Goal: Navigation & Orientation: Find specific page/section

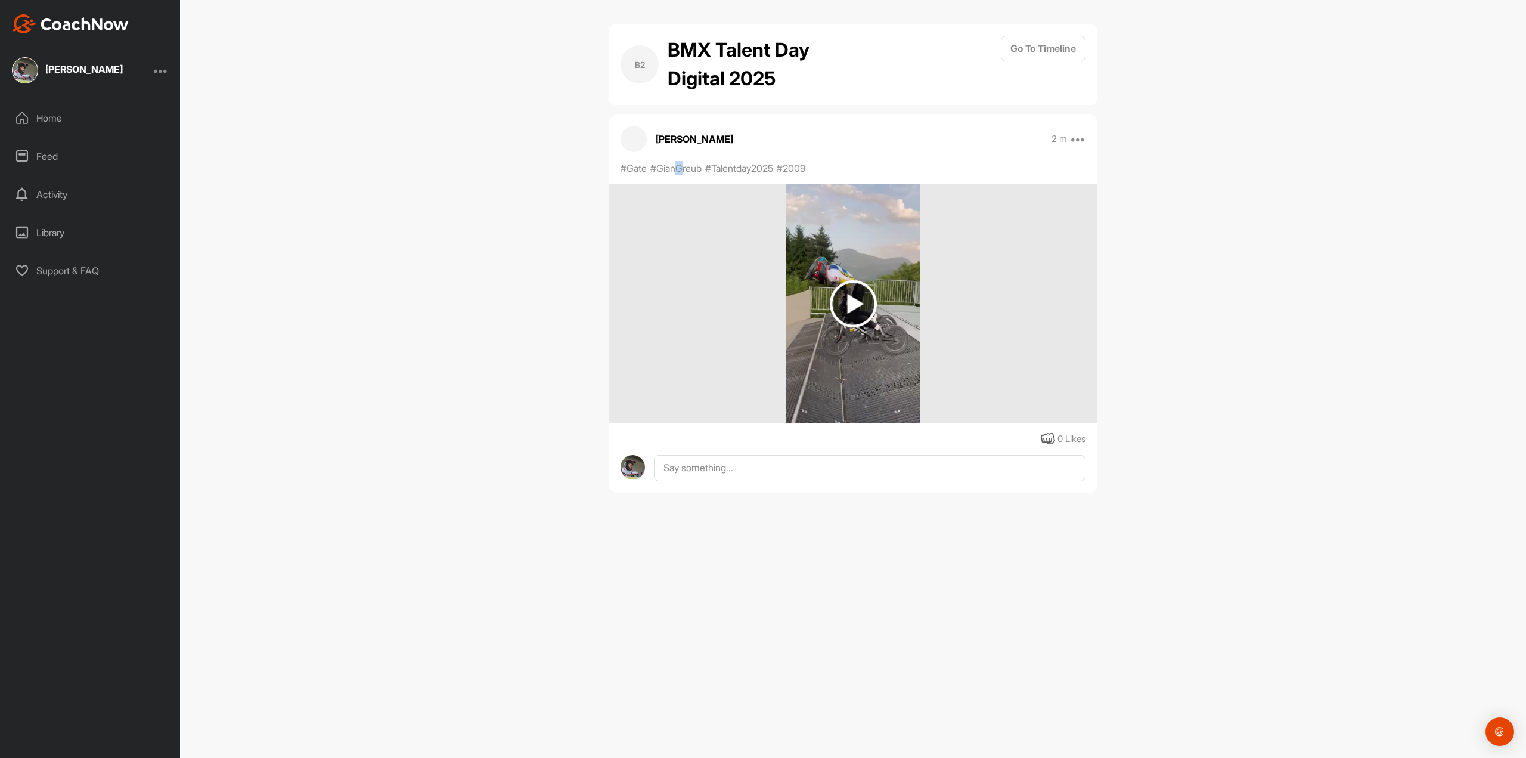
click at [681, 171] on p "#GianGreub" at bounding box center [675, 168] width 51 height 14
click at [857, 314] on img at bounding box center [853, 303] width 47 height 47
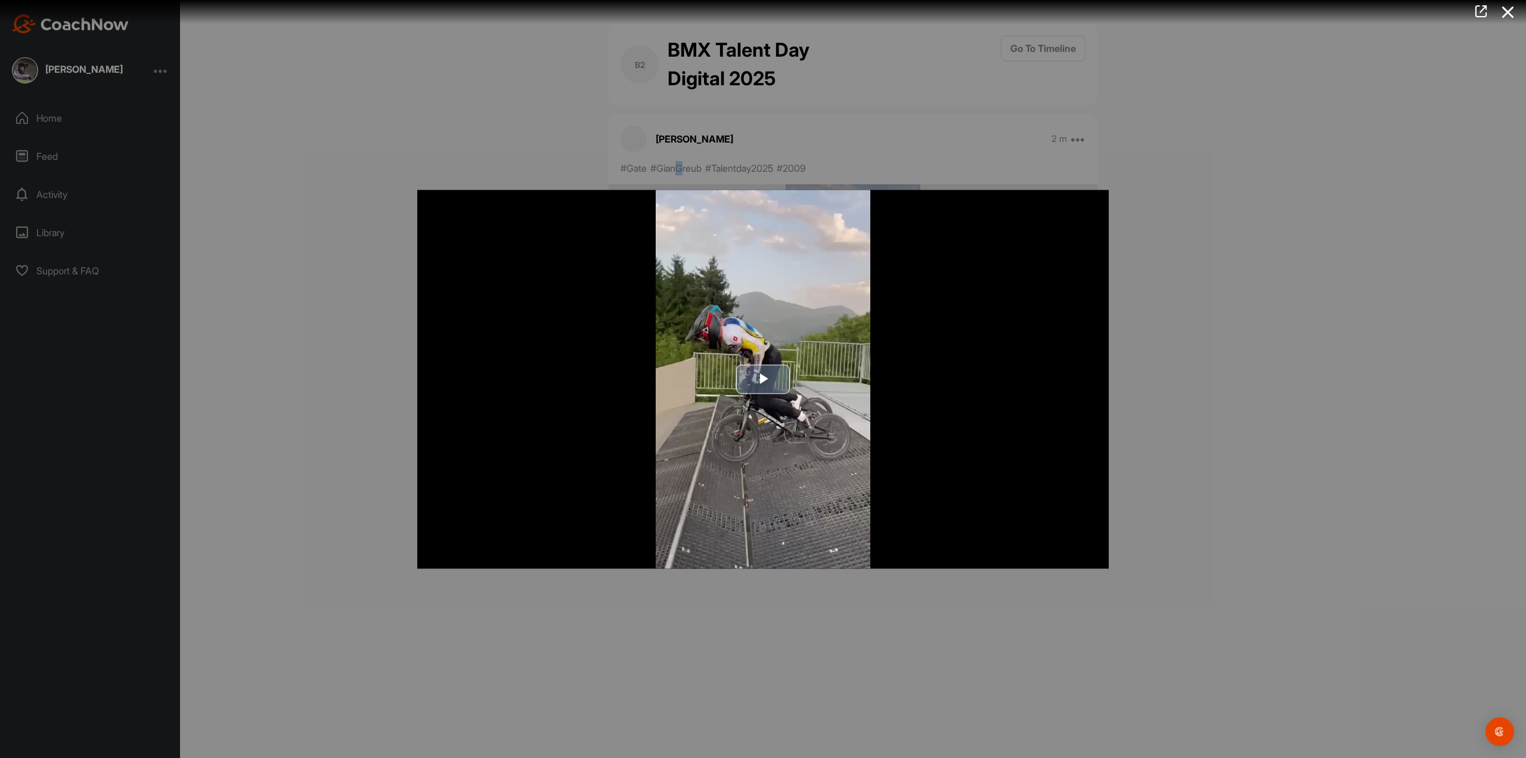
click at [763, 379] on span "Video Player" at bounding box center [763, 379] width 0 height 0
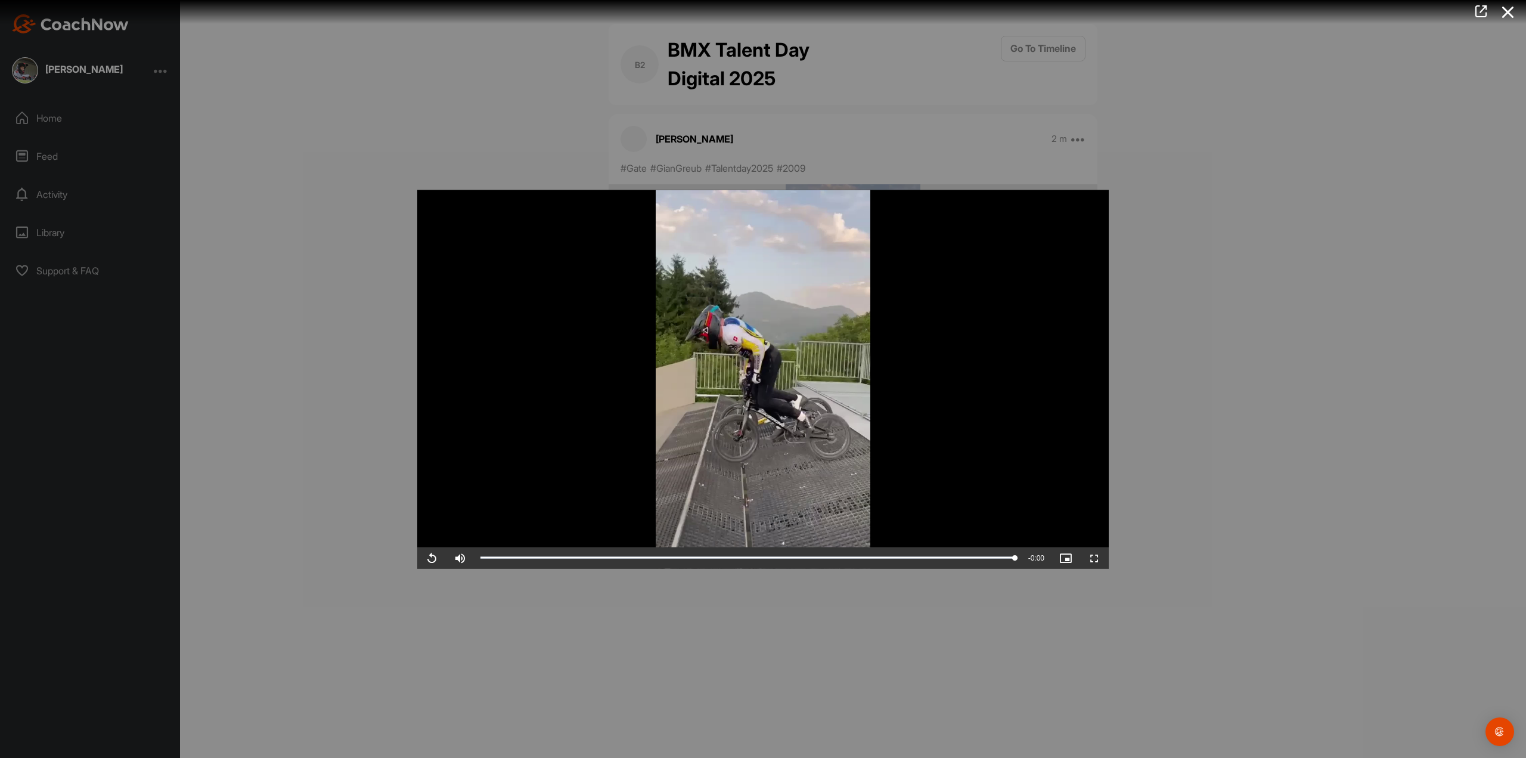
click at [1274, 269] on div at bounding box center [763, 379] width 1526 height 758
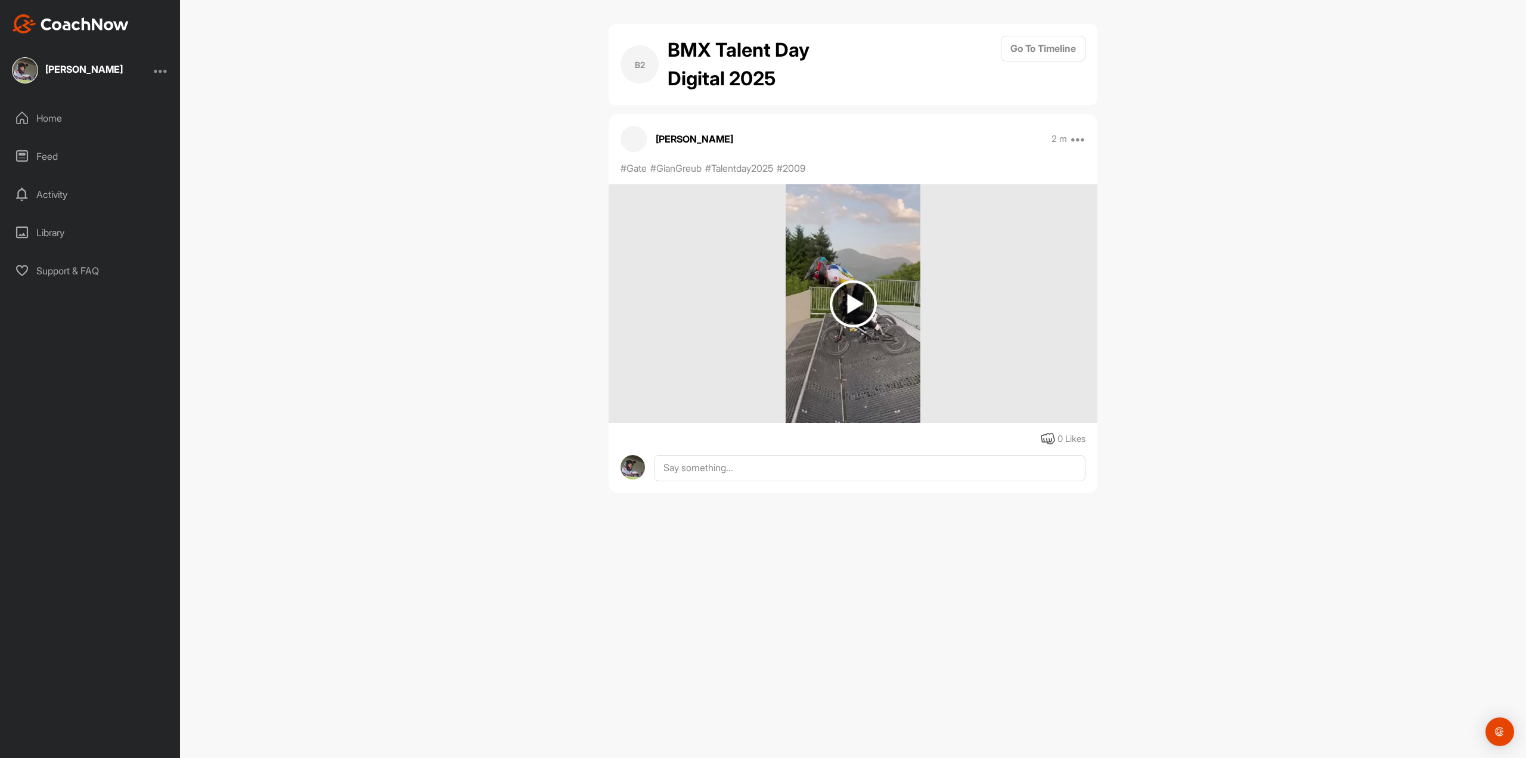
click at [850, 302] on img at bounding box center [853, 303] width 47 height 47
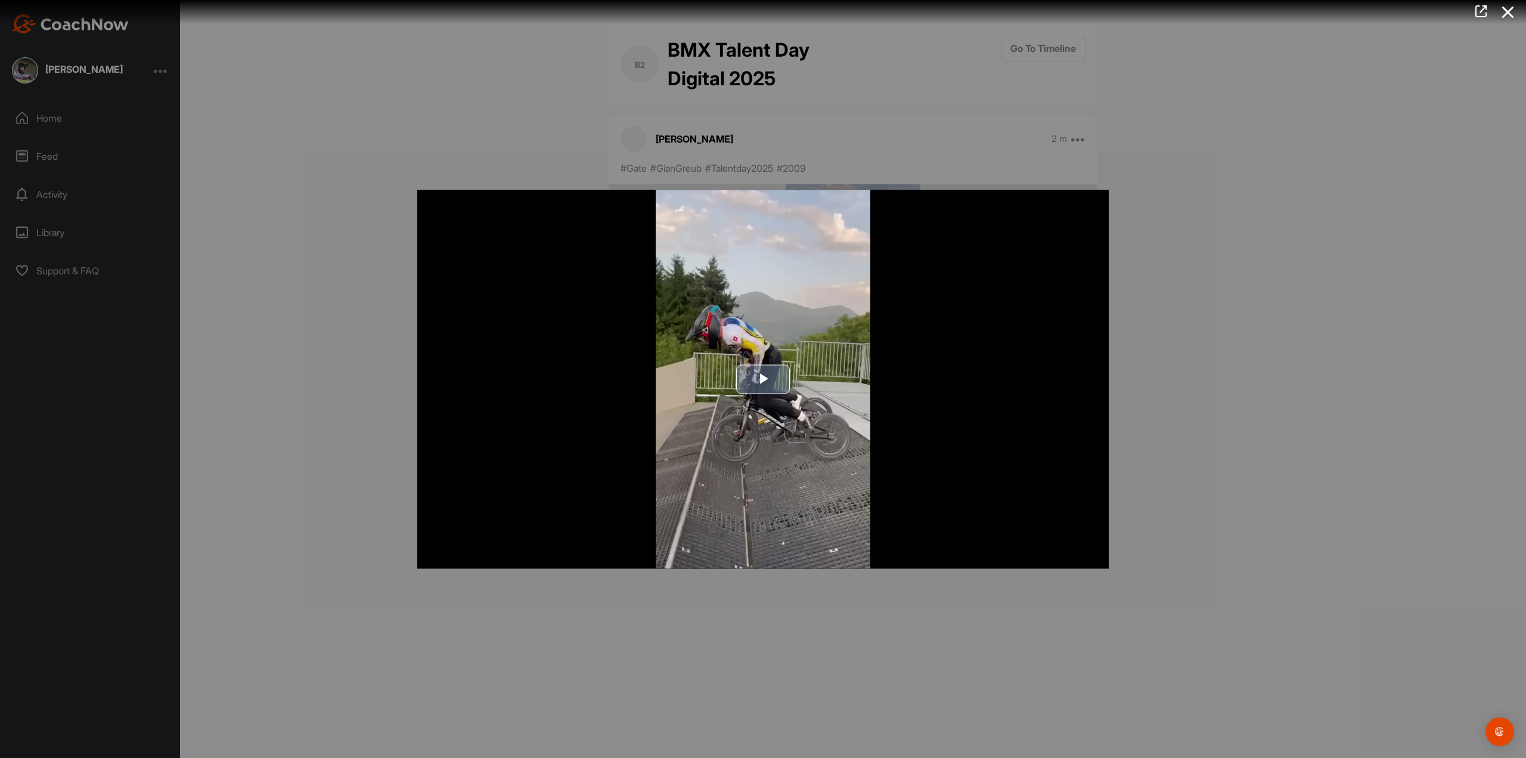
click at [763, 379] on span "Video Player" at bounding box center [763, 379] width 0 height 0
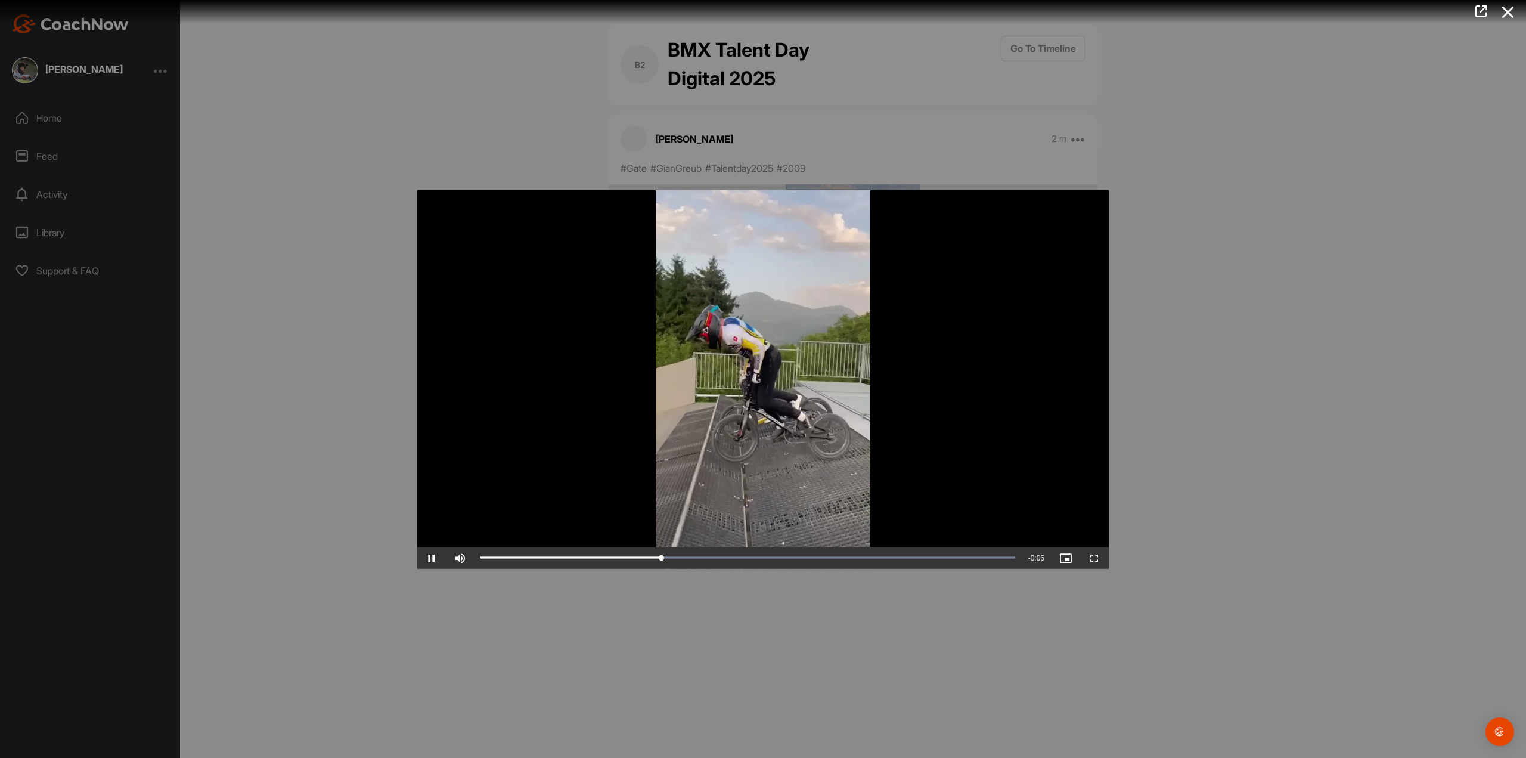
click at [1191, 277] on div at bounding box center [763, 379] width 1526 height 758
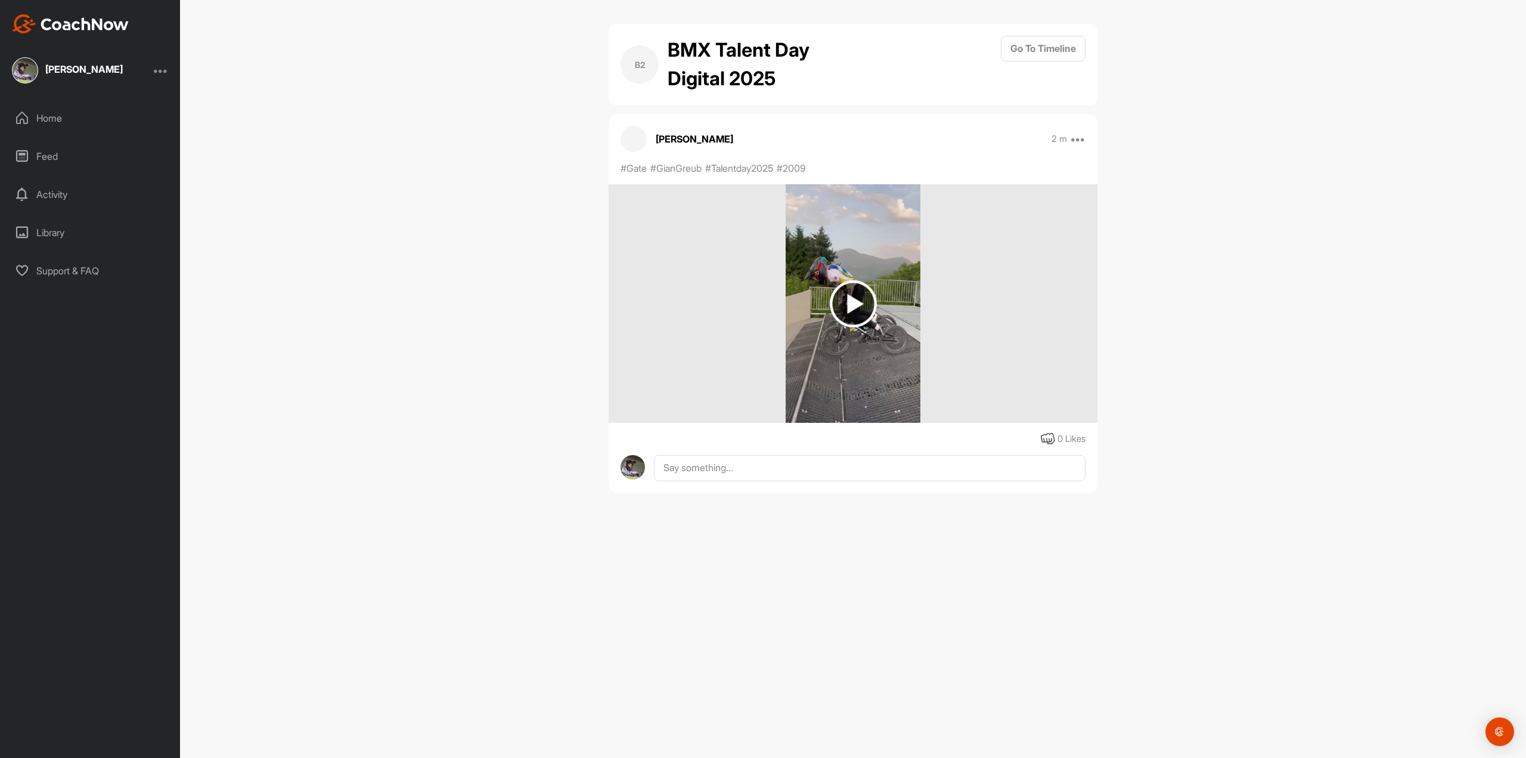
click at [1242, 261] on div "B2 BMX Talent Day Digital 2025 Go To Timeline [PERSON_NAME] 2 m Report #Gate #G…" at bounding box center [853, 379] width 1346 height 758
click at [1041, 39] on button "Go To Timeline" at bounding box center [1043, 49] width 85 height 26
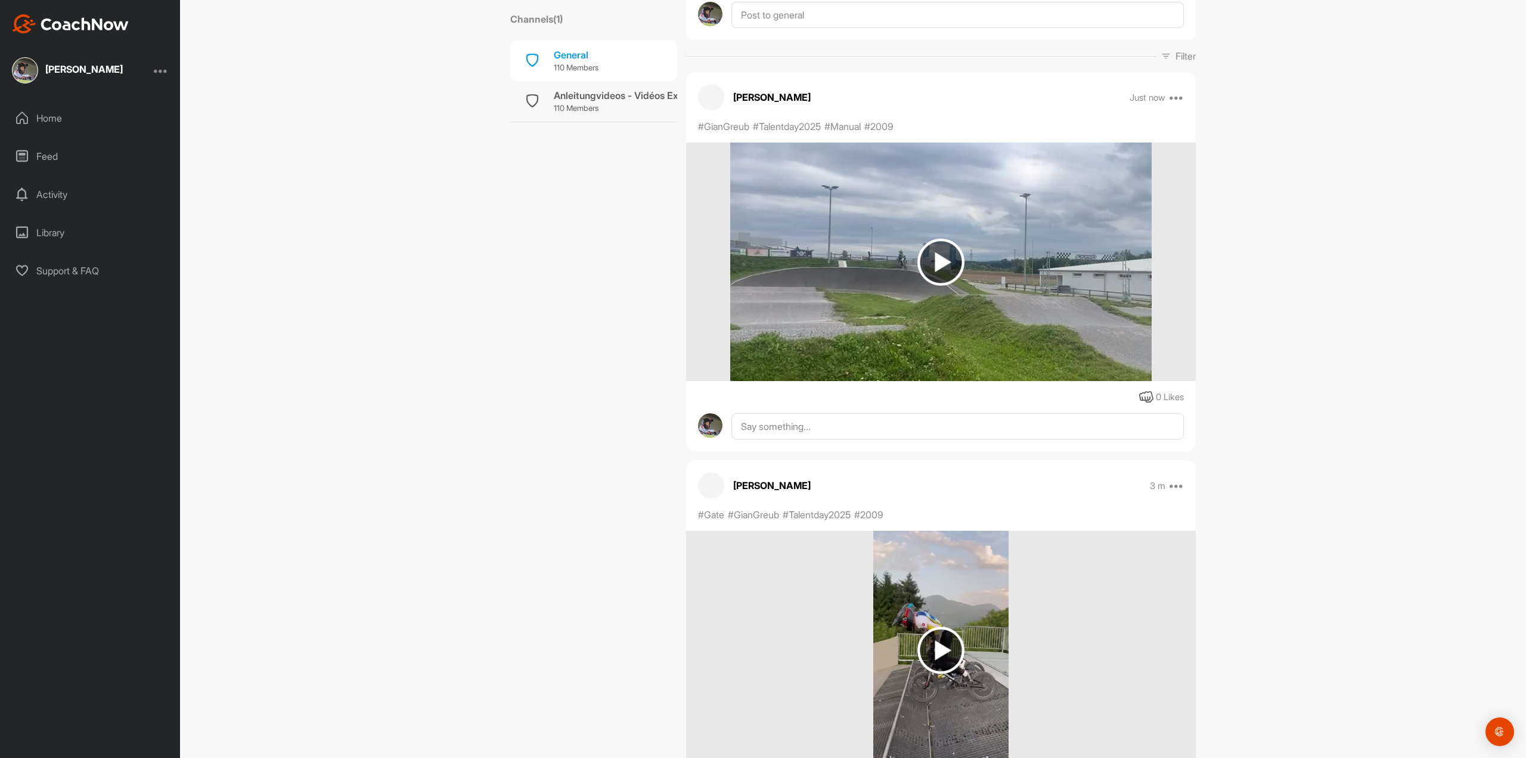
scroll to position [179, 0]
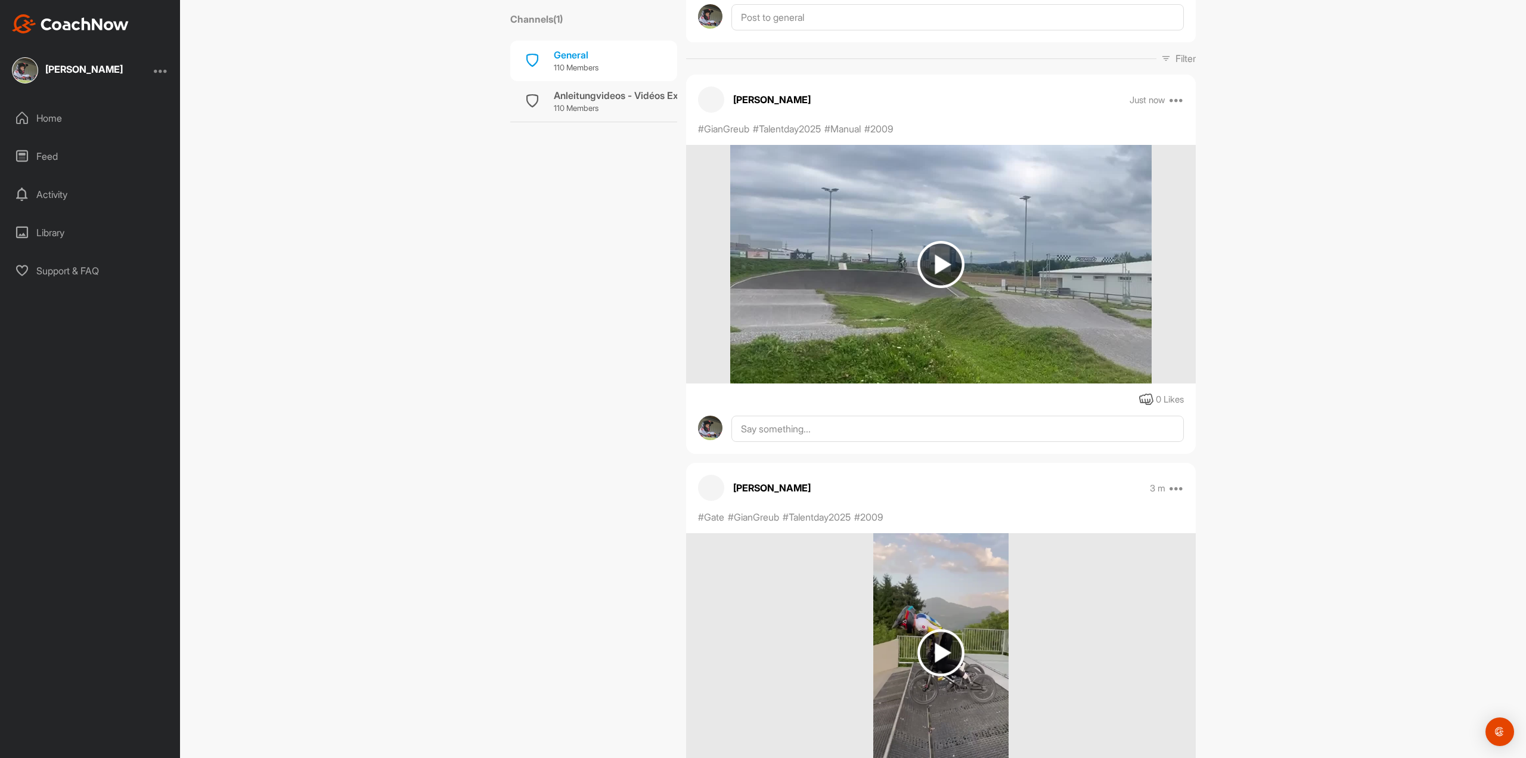
click at [937, 265] on img at bounding box center [941, 264] width 47 height 47
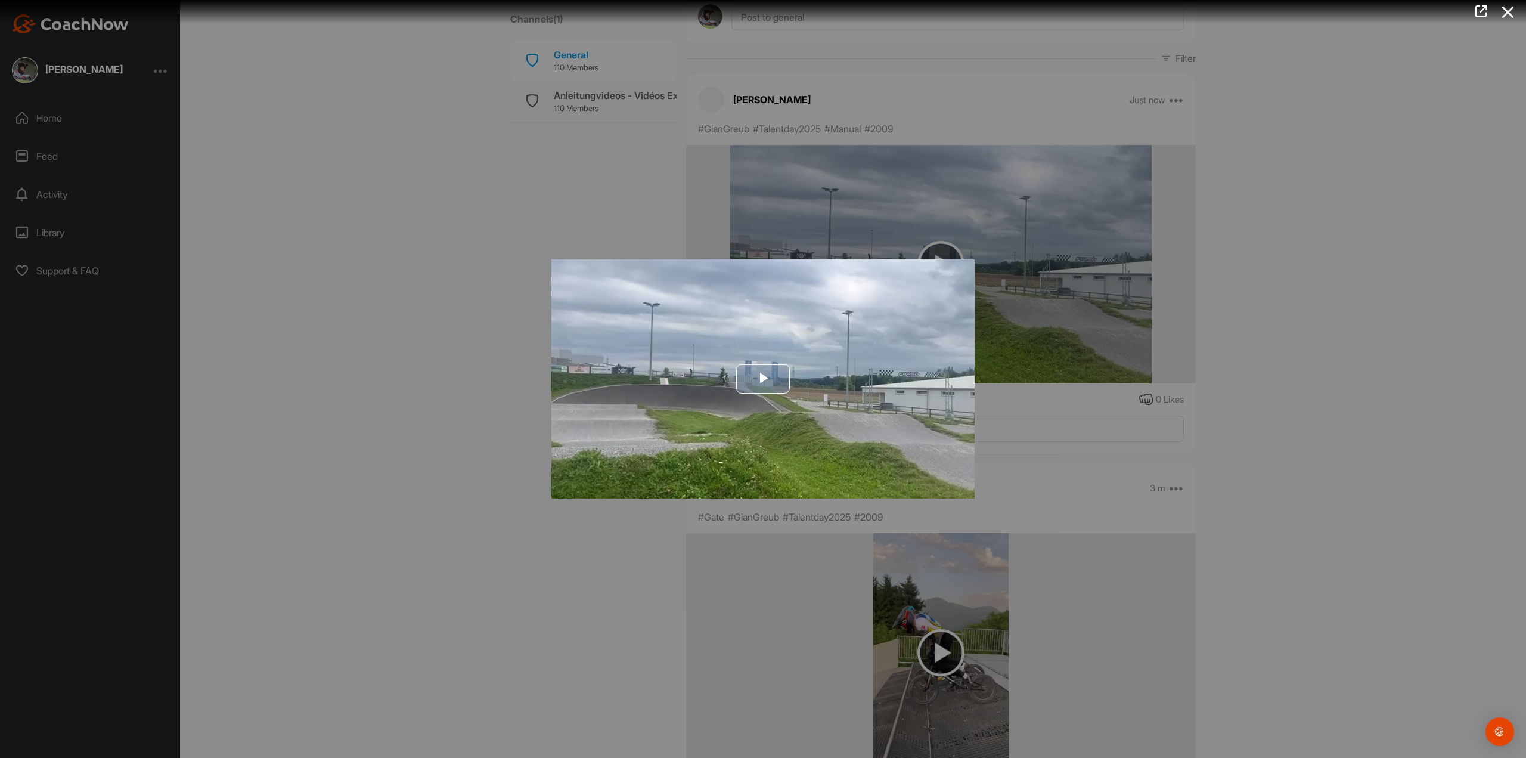
click at [763, 379] on span "Video Player" at bounding box center [763, 379] width 0 height 0
click at [1229, 329] on div at bounding box center [763, 379] width 1526 height 758
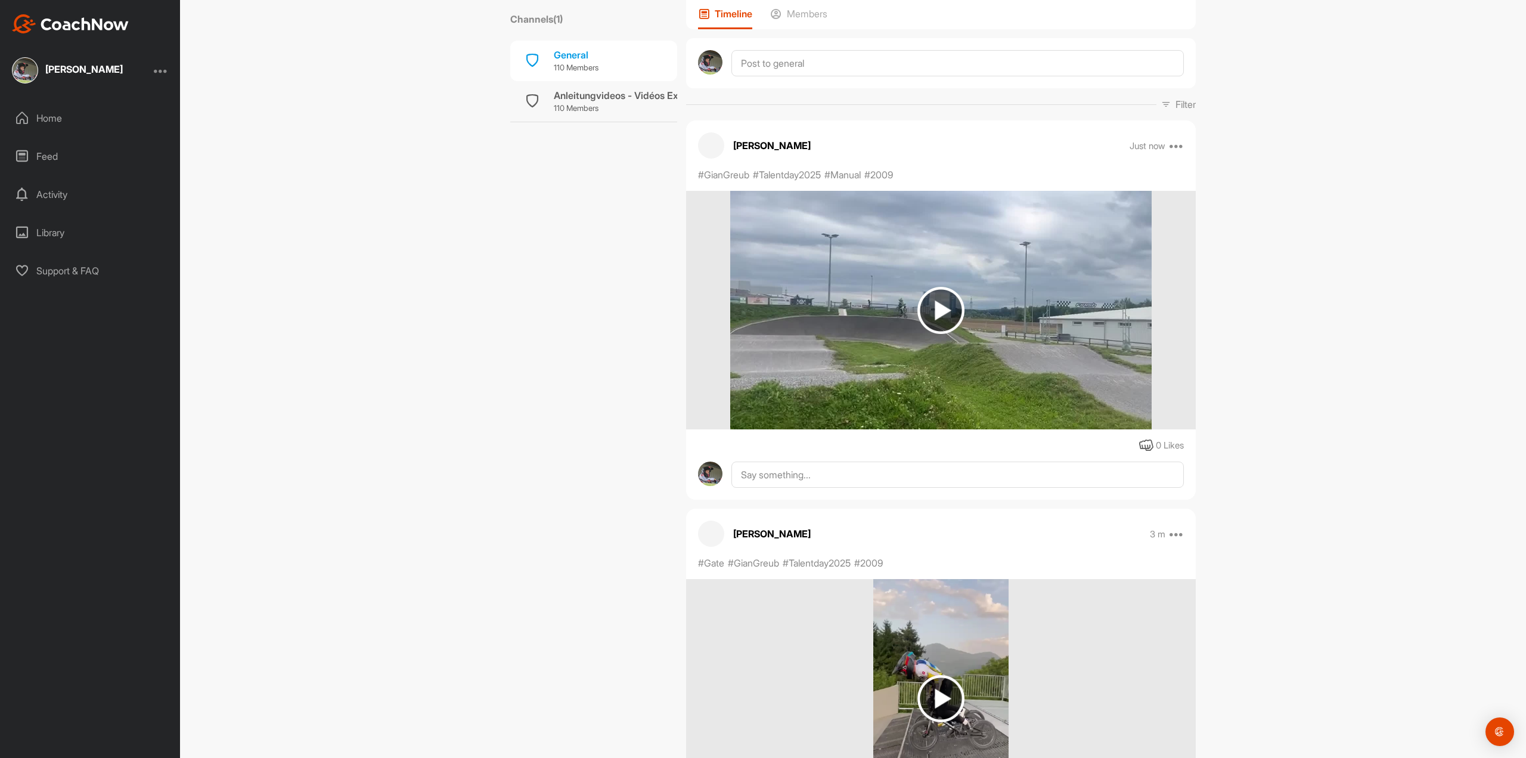
scroll to position [0, 0]
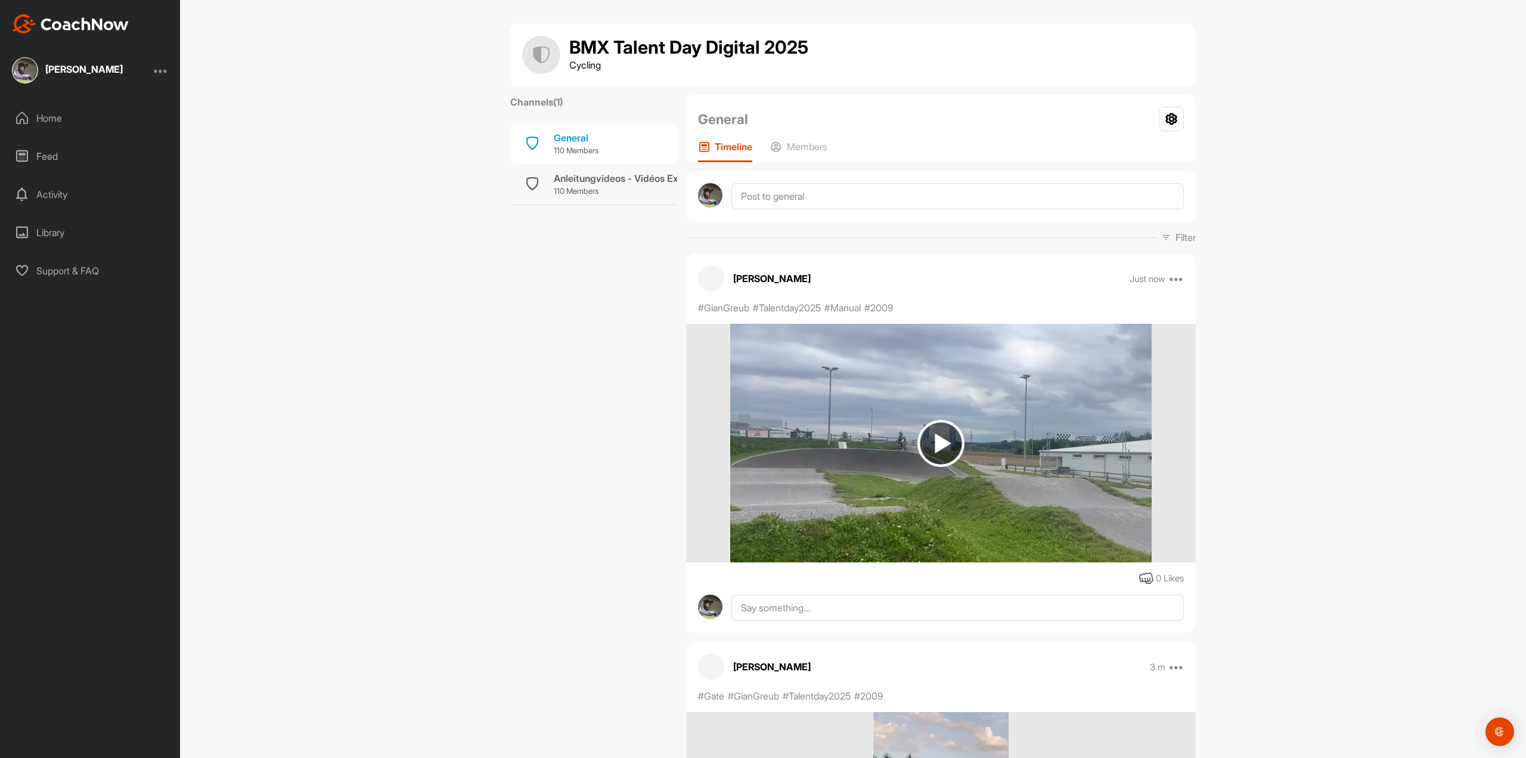
click at [1296, 35] on div "BMX Talent Day Digital 2025 Cycling Channels ( 1 ) General 110 Members Anleitun…" at bounding box center [853, 379] width 1346 height 758
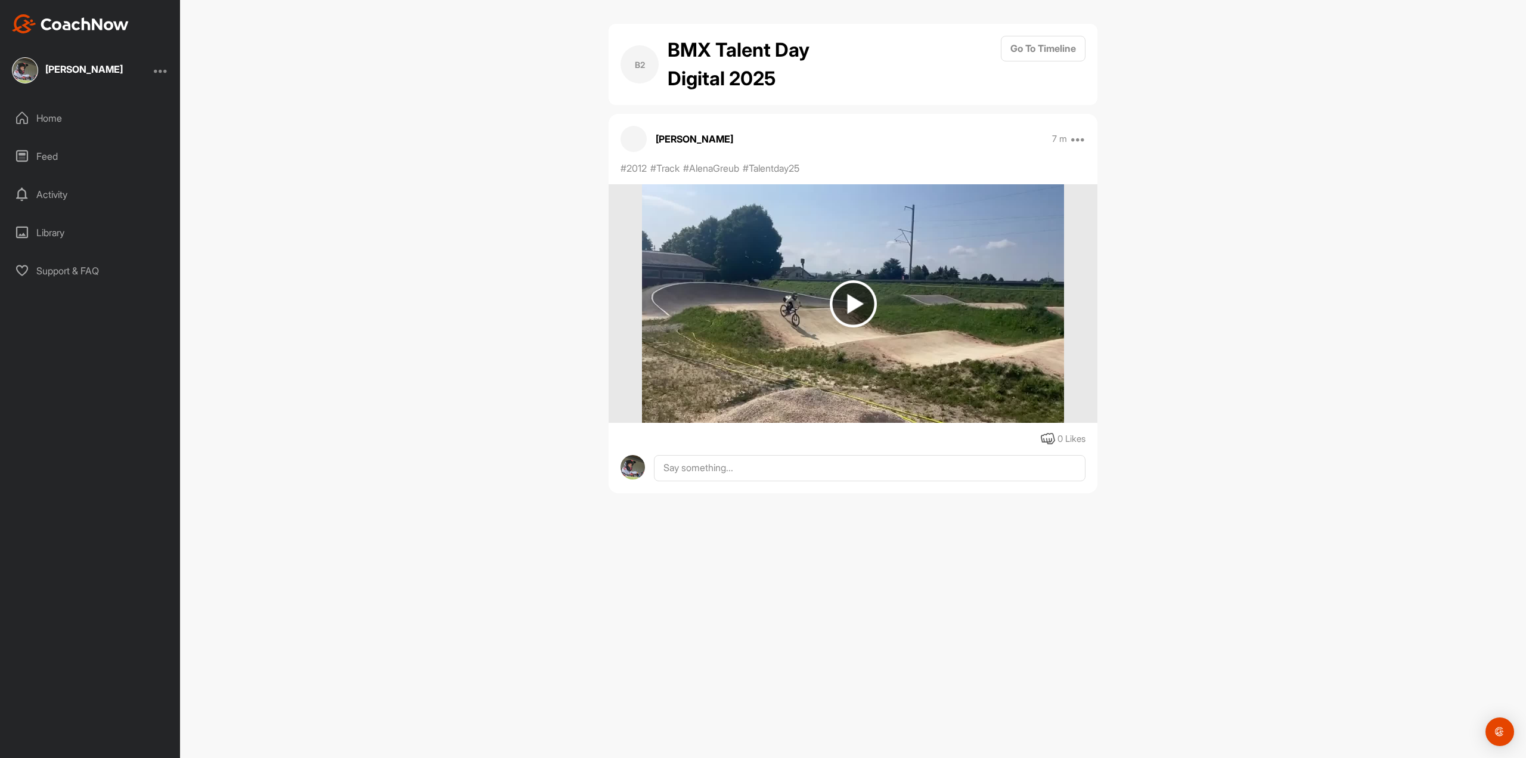
click at [862, 296] on img at bounding box center [853, 303] width 47 height 47
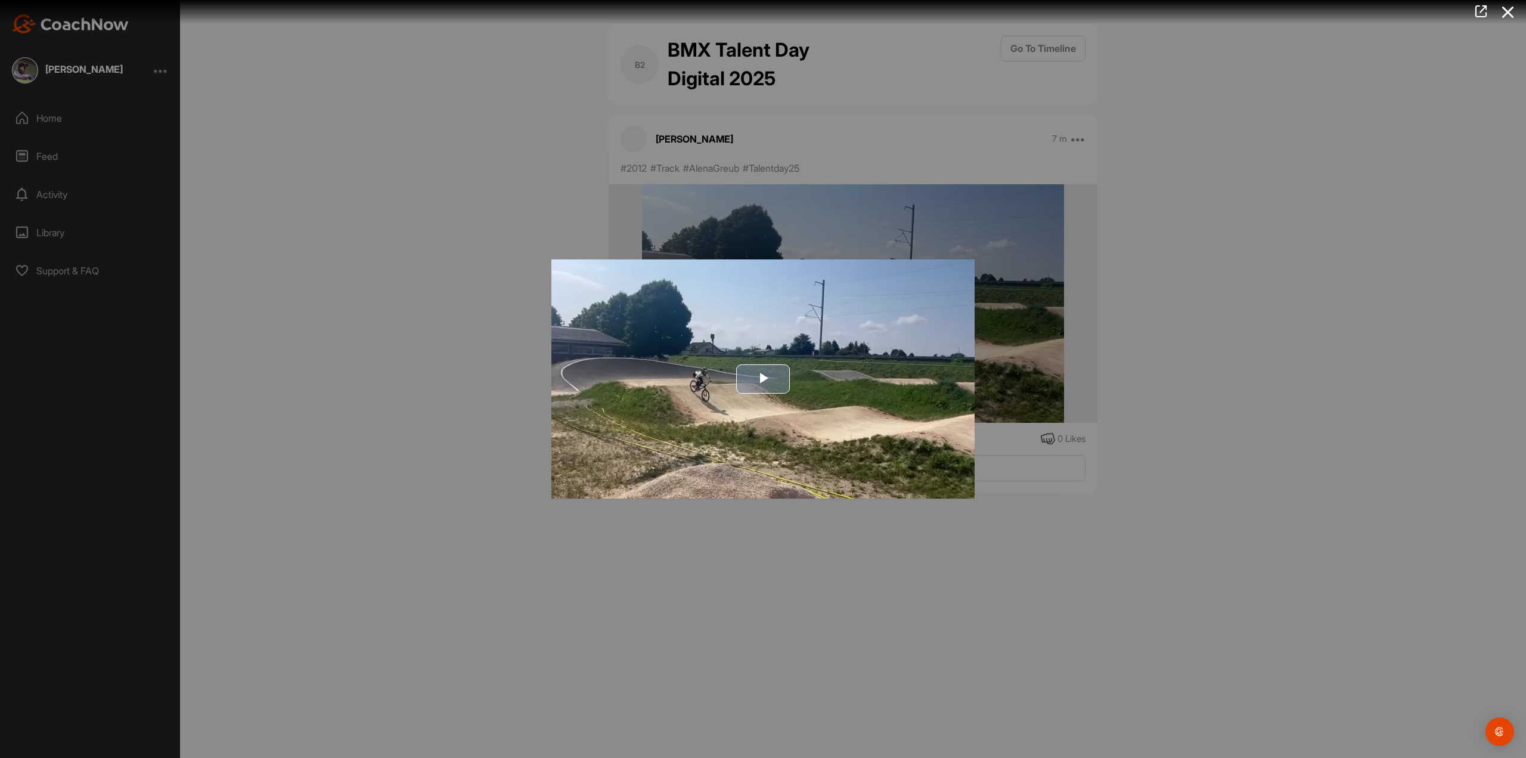
click at [763, 379] on span "Video Player" at bounding box center [763, 379] width 0 height 0
click at [1248, 272] on div at bounding box center [763, 379] width 1526 height 758
